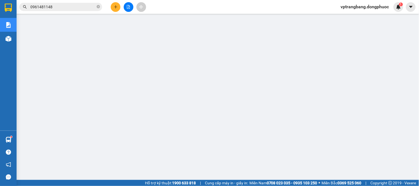
click at [15, 137] on div "Hàng sắp về" at bounding box center [8, 140] width 17 height 12
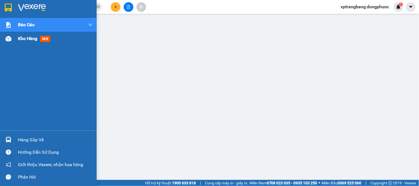
click at [45, 35] on div "Kho hàng mới" at bounding box center [35, 38] width 34 height 7
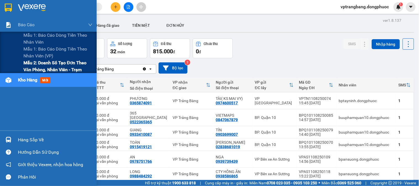
click at [50, 67] on span "Mẫu 2: Doanh số tạo đơn theo Văn phòng, nhân viên - Trạm" at bounding box center [57, 66] width 69 height 14
